Goal: Navigation & Orientation: Go to known website

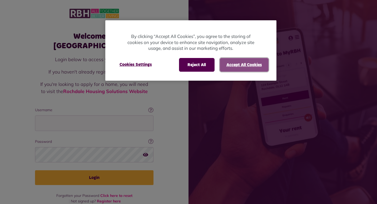
click at [231, 65] on button "Accept All Cookies" at bounding box center [244, 65] width 49 height 14
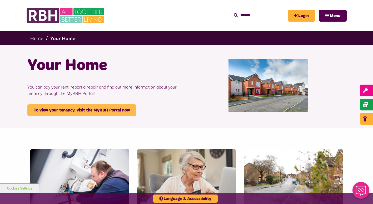
click at [99, 106] on link "To view your tenancy, visit the MyRBH Portal now" at bounding box center [81, 110] width 109 height 12
